Goal: Information Seeking & Learning: Find contact information

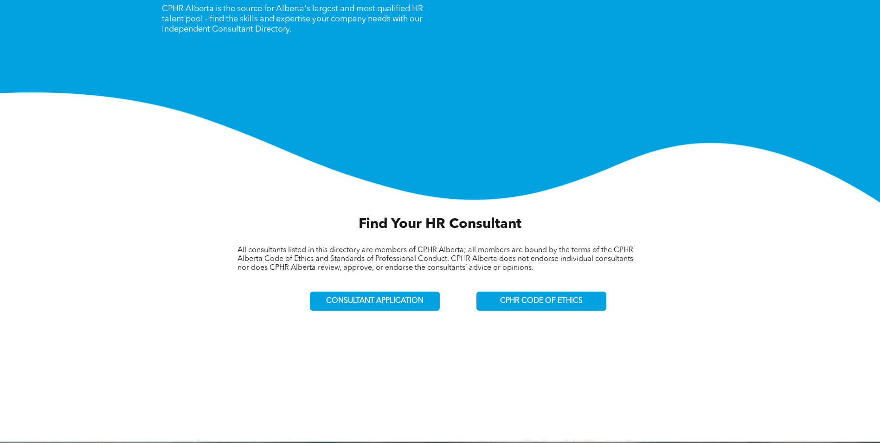
scroll to position [139, 0]
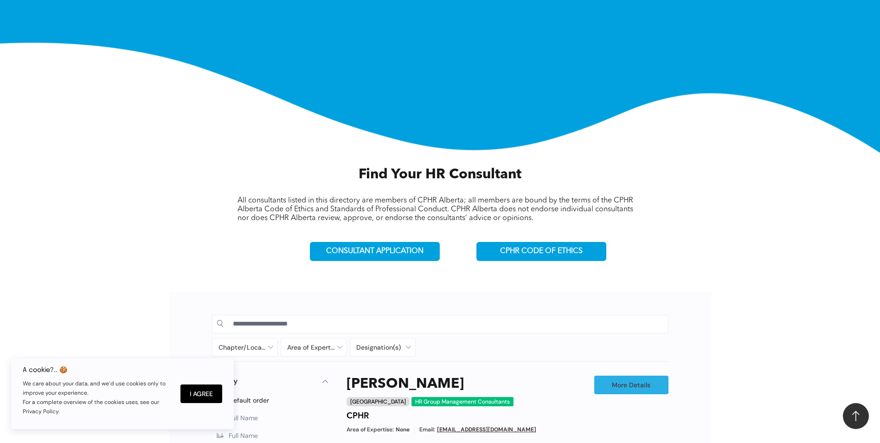
scroll to position [278, 0]
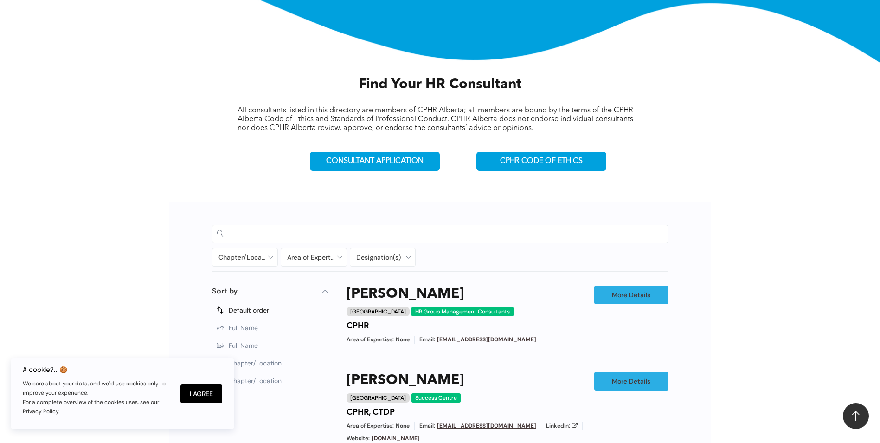
click at [327, 229] on input at bounding box center [448, 233] width 431 height 14
type input "**********"
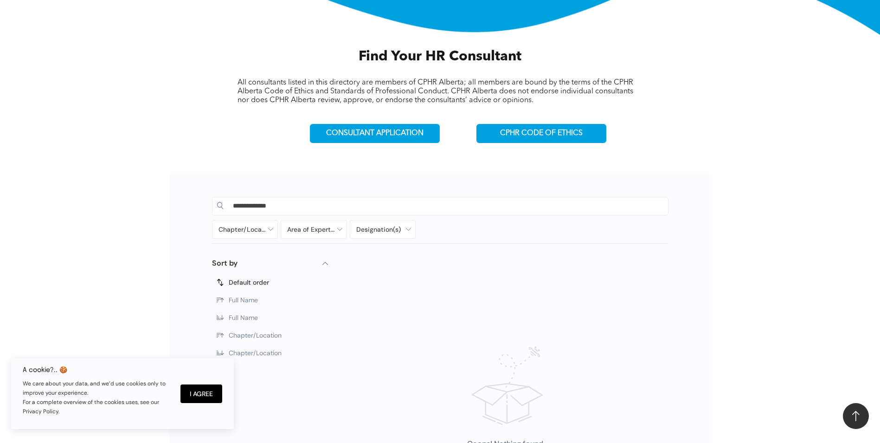
scroll to position [325, 0]
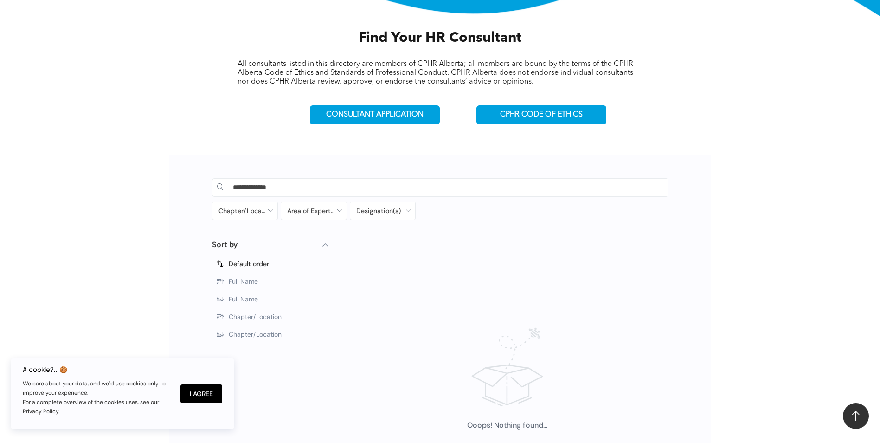
drag, startPoint x: 318, startPoint y: 191, endPoint x: 225, endPoint y: 198, distance: 94.0
click at [225, 198] on div "**********" at bounding box center [440, 200] width 457 height 52
click at [683, 171] on div "******* Chapter/Location Calgary Central Alberta Edmonton Grande Prairie Lethbr…" at bounding box center [440, 338] width 542 height 367
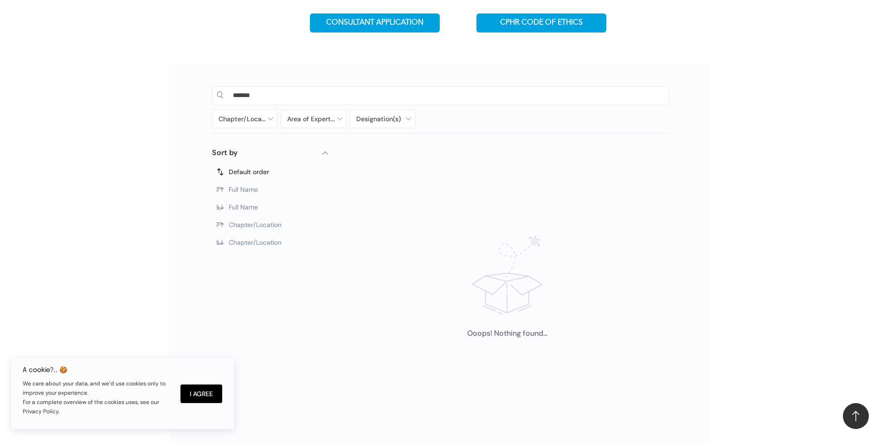
scroll to position [418, 0]
click at [249, 187] on span "Full Name" at bounding box center [243, 188] width 29 height 8
type input "**********"
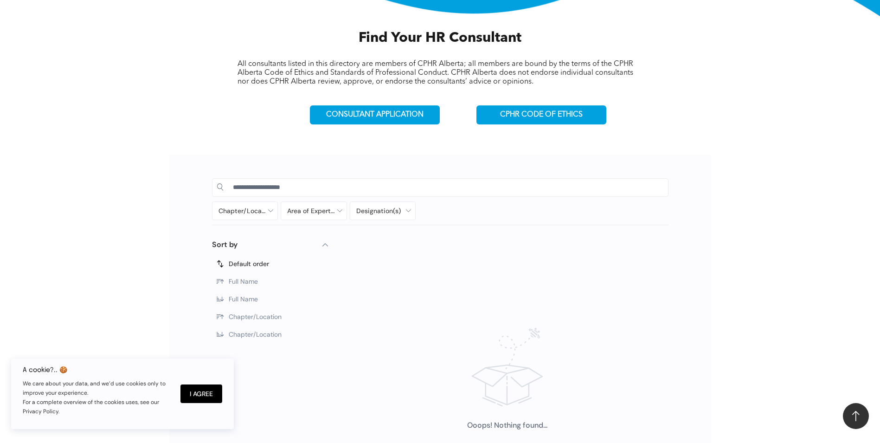
scroll to position [278, 0]
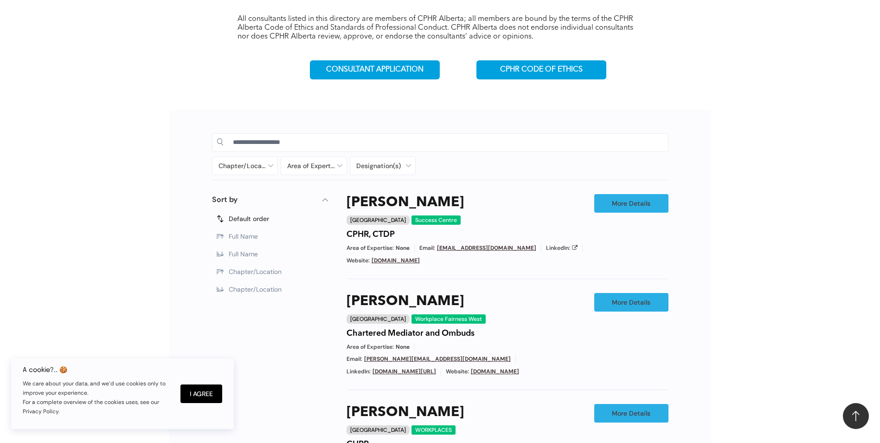
scroll to position [371, 0]
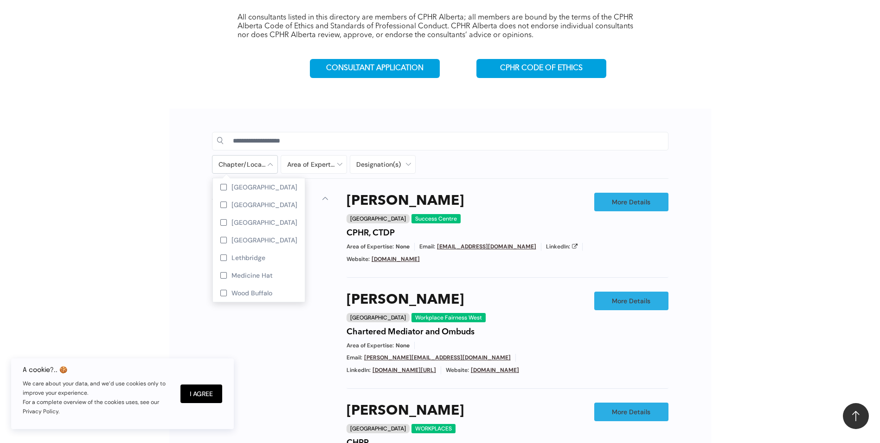
click at [270, 165] on div at bounding box center [245, 164] width 65 height 18
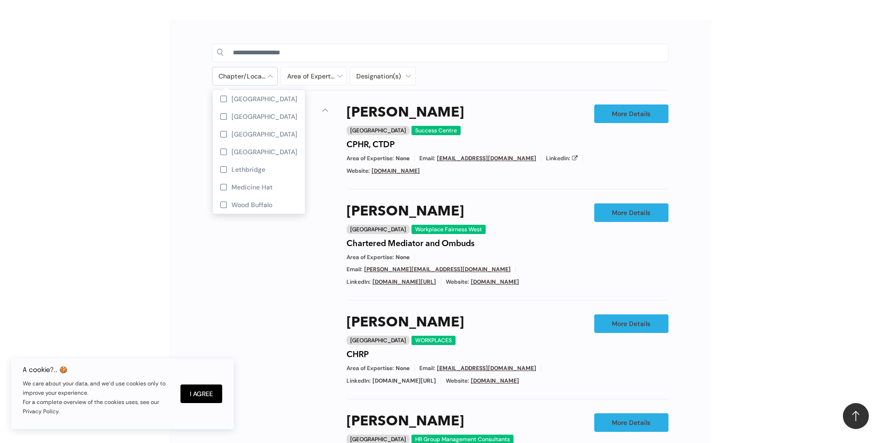
scroll to position [464, 0]
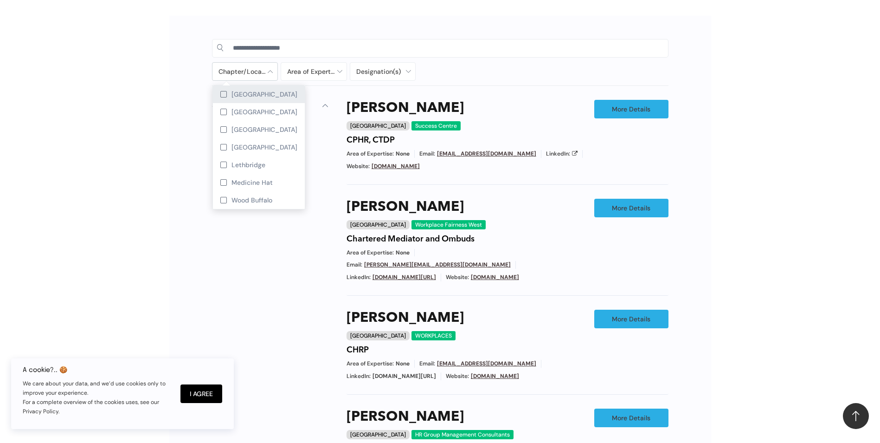
click at [224, 95] on div at bounding box center [223, 94] width 6 height 6
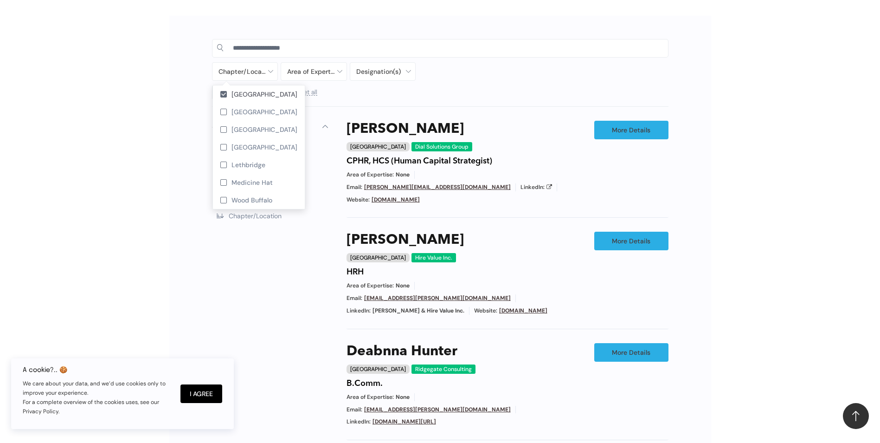
click at [121, 147] on div "Chapter/Location Calgary Central Alberta Edmonton Grande Prairie Lethbridge Med…" at bounding box center [440, 398] width 880 height 786
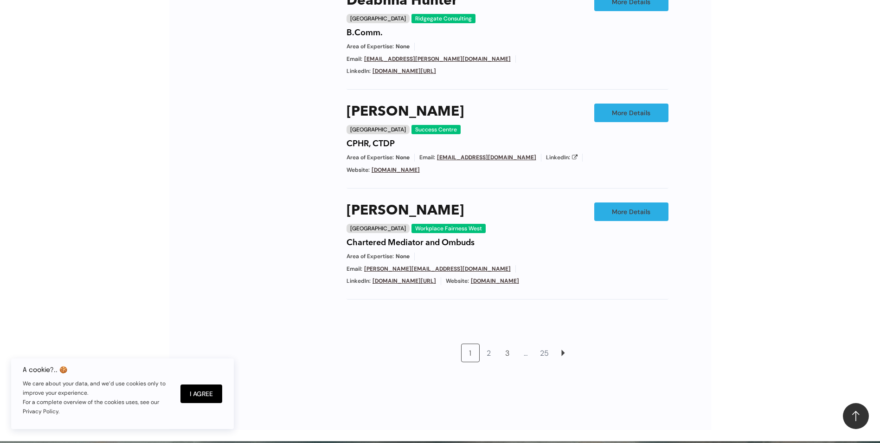
scroll to position [835, 0]
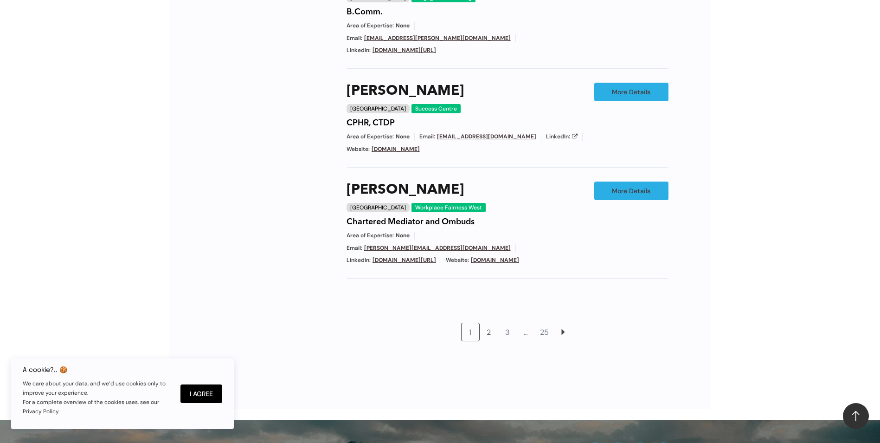
click at [486, 323] on link "2" at bounding box center [489, 332] width 18 height 18
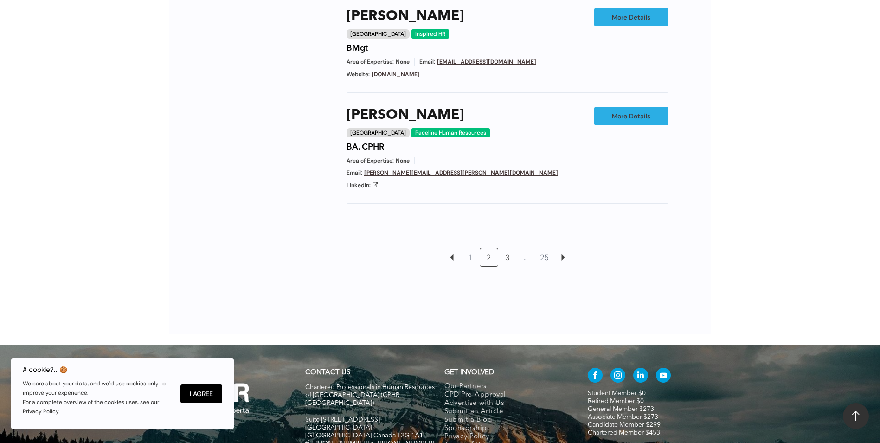
click at [500, 248] on link "3" at bounding box center [508, 257] width 18 height 18
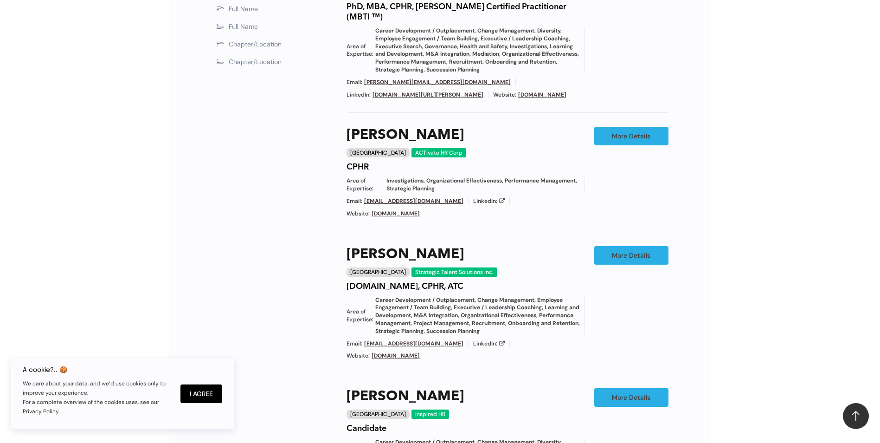
scroll to position [479, 0]
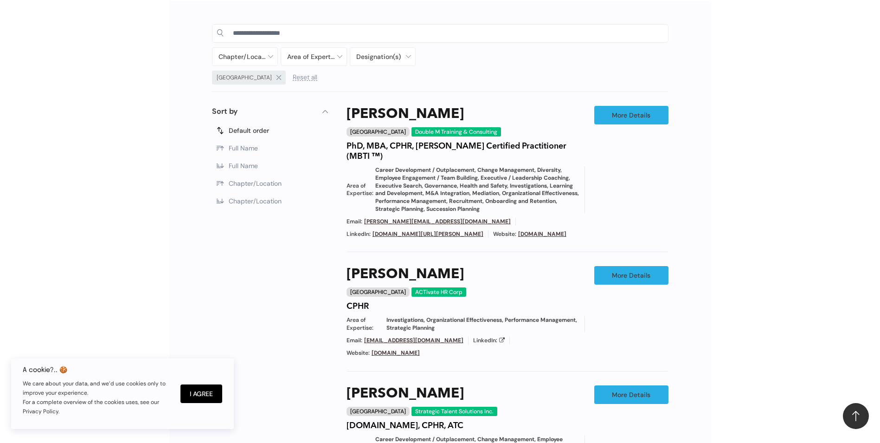
click at [289, 146] on label "Full Name" at bounding box center [270, 148] width 116 height 18
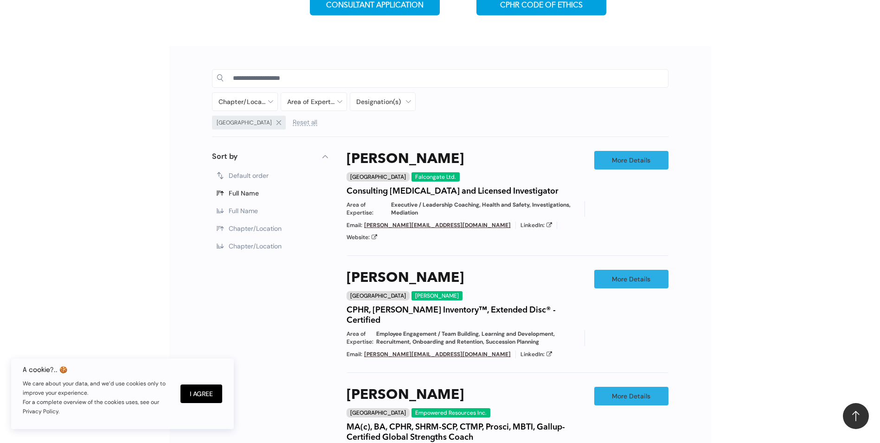
scroll to position [432, 0]
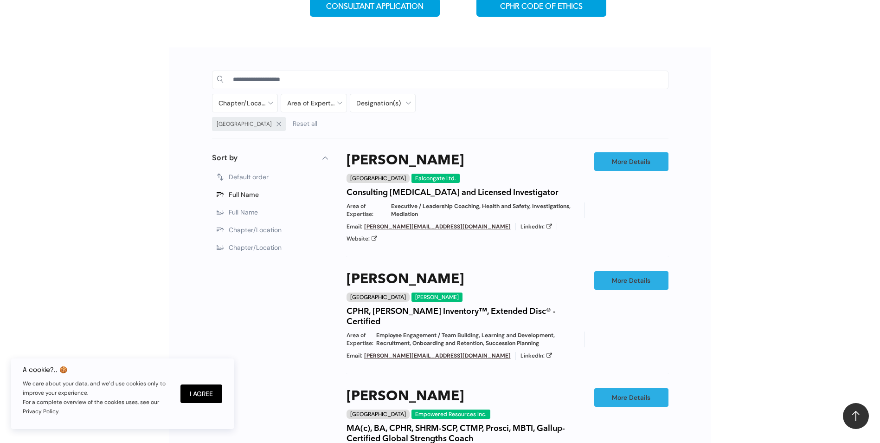
click at [257, 206] on label "Full Name" at bounding box center [270, 212] width 116 height 18
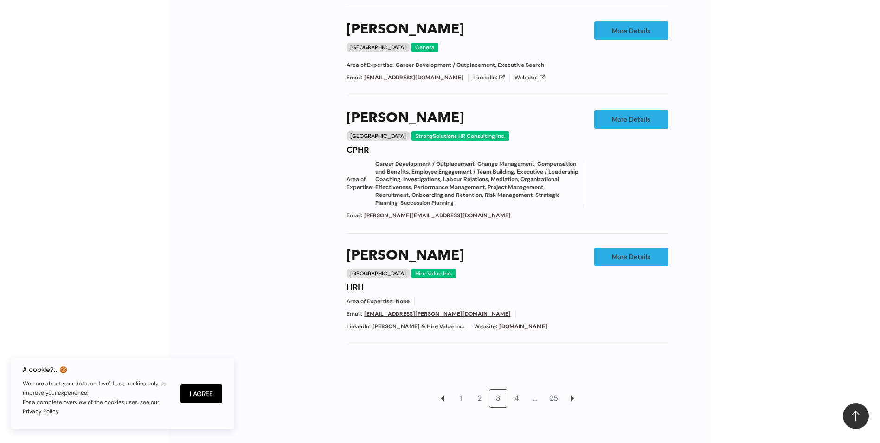
scroll to position [850, 0]
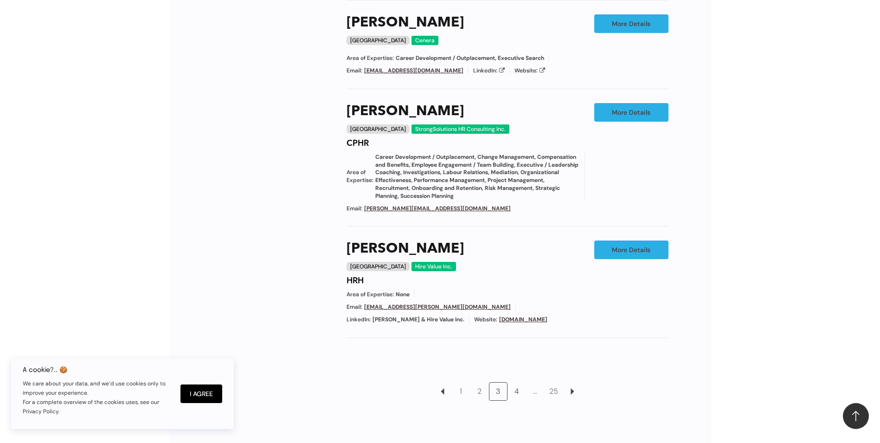
click at [515, 382] on link "4" at bounding box center [517, 391] width 18 height 18
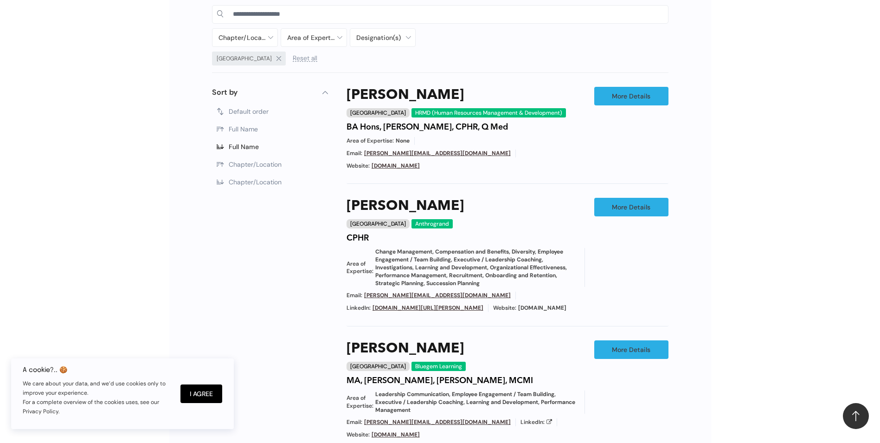
scroll to position [479, 0]
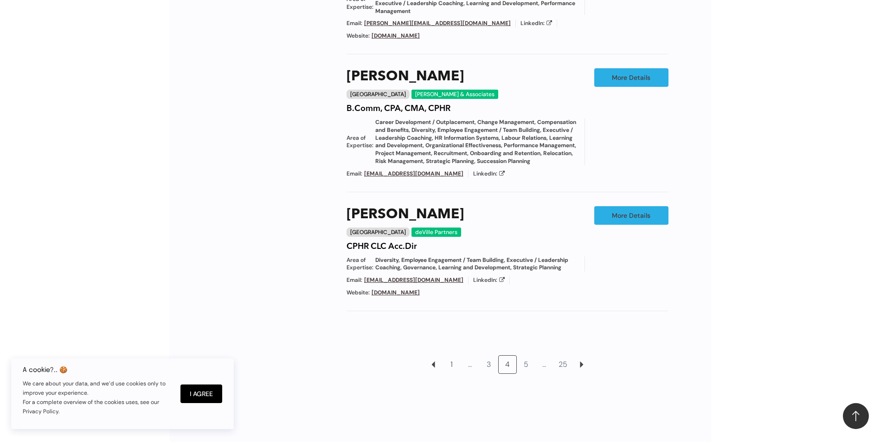
click at [445, 355] on link "1" at bounding box center [452, 364] width 18 height 18
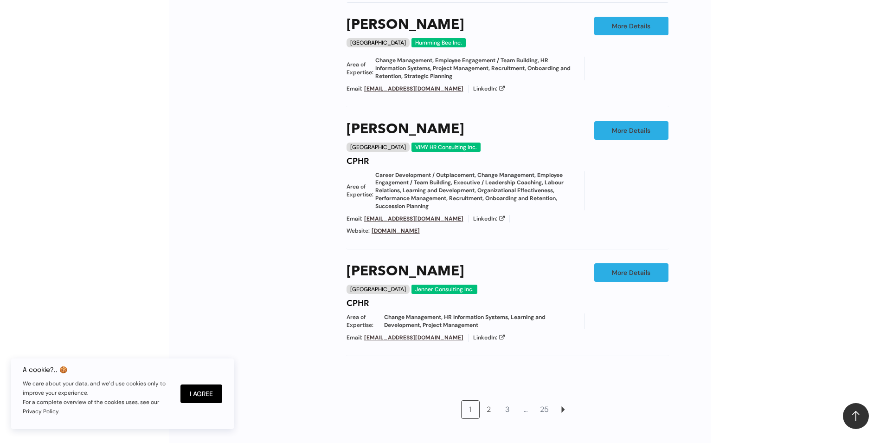
click at [484, 400] on link "2" at bounding box center [489, 409] width 18 height 18
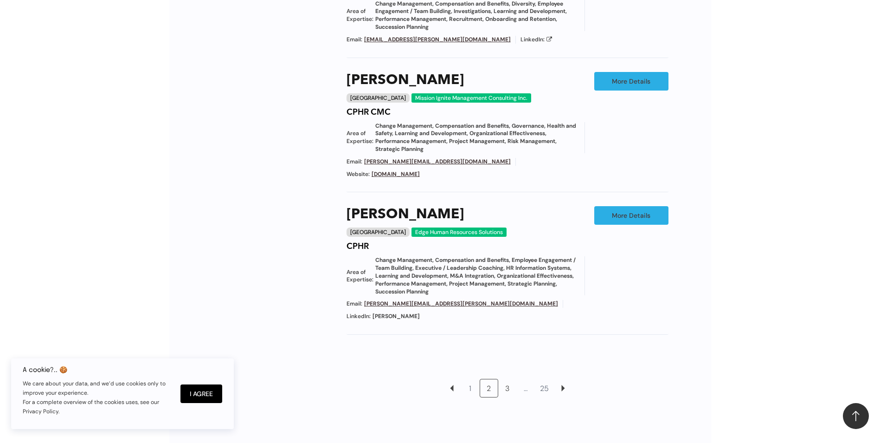
click at [503, 379] on link "3" at bounding box center [508, 388] width 18 height 18
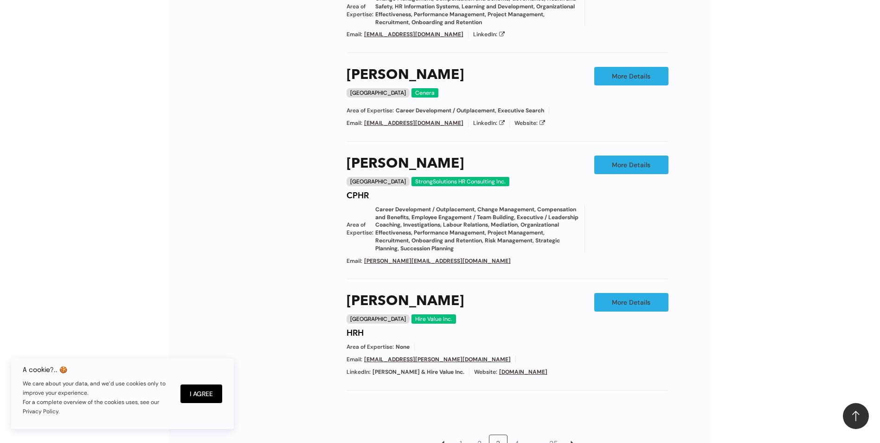
scroll to position [804, 0]
